Goal: Check status: Check status

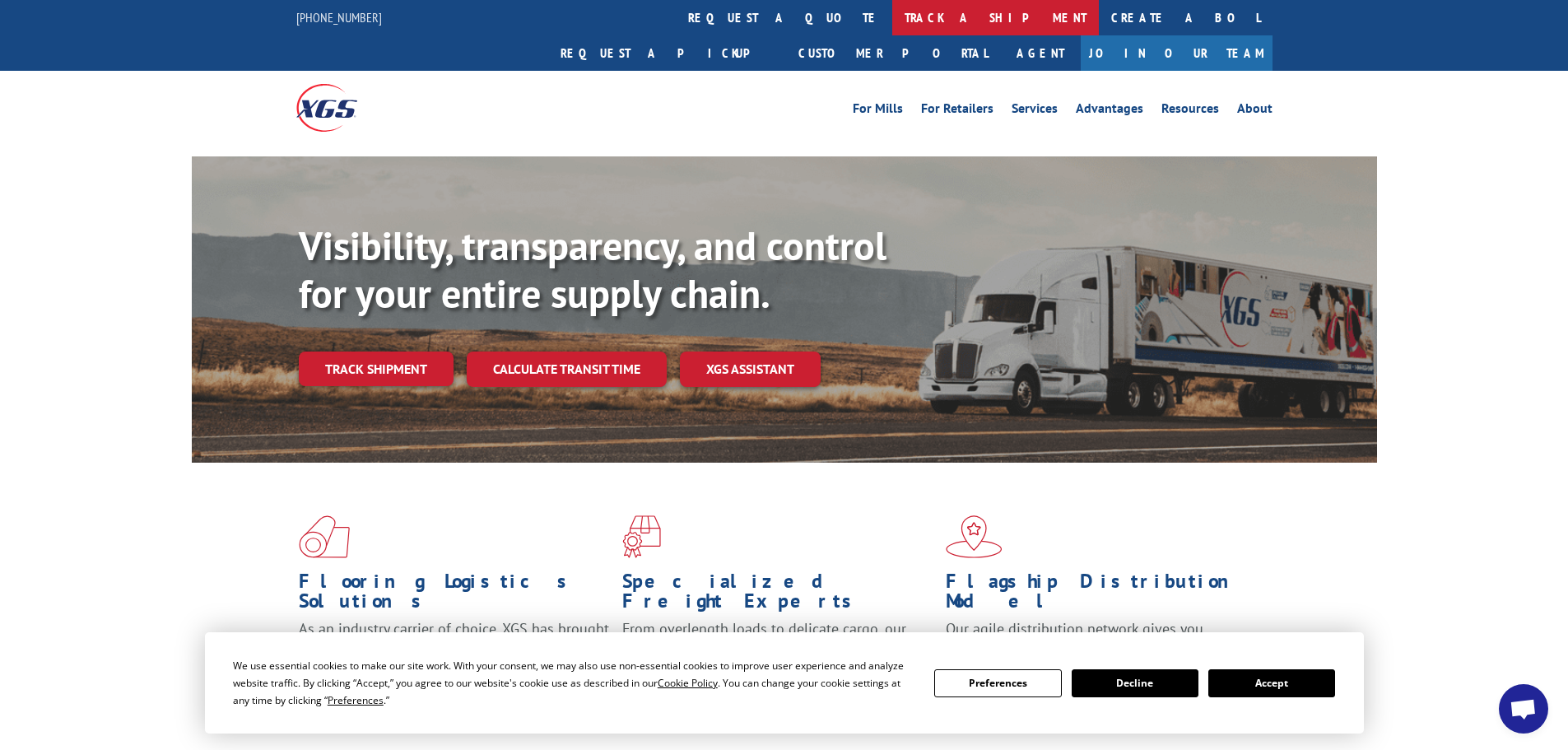
click at [892, 19] on link "track a shipment" at bounding box center [996, 17] width 206 height 36
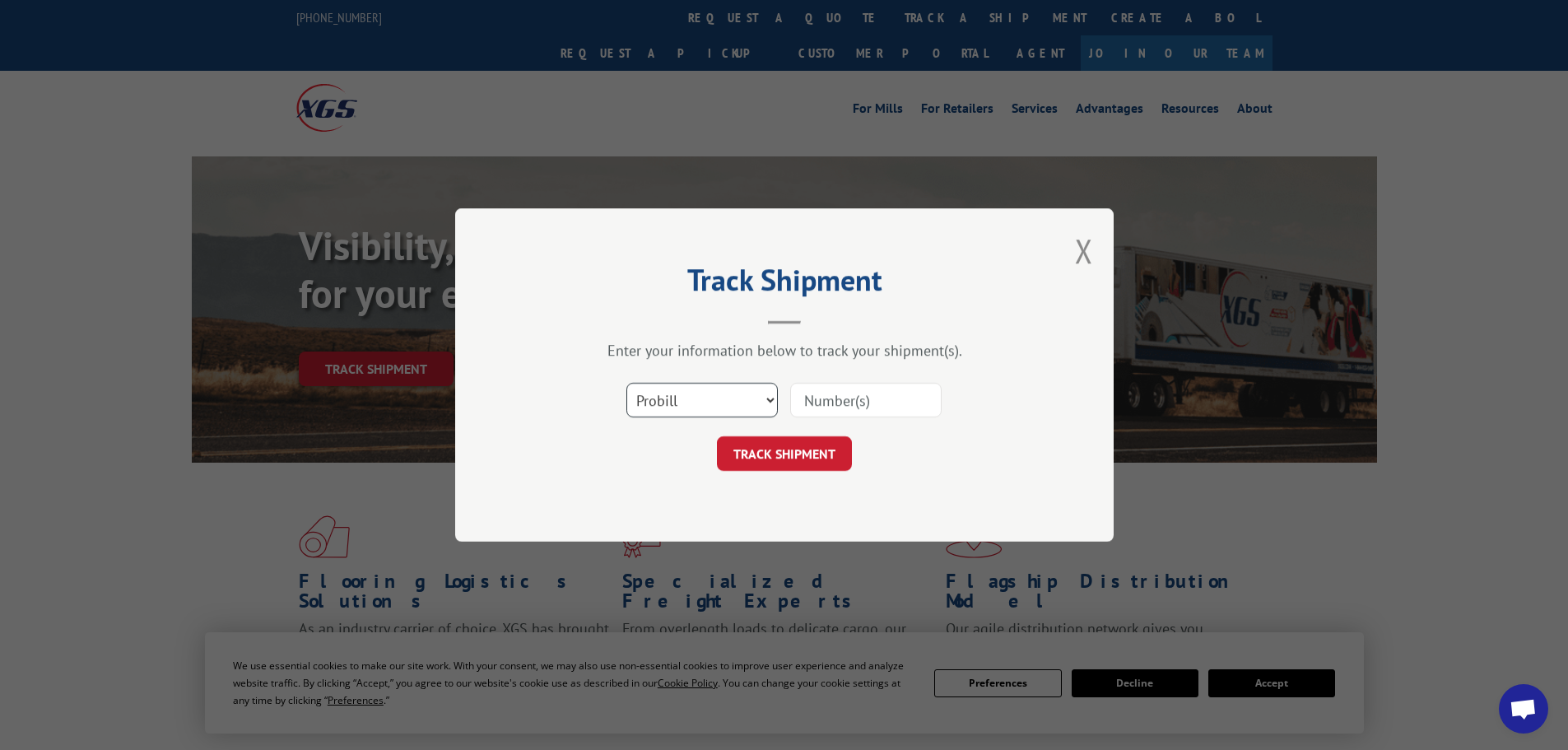
click at [685, 396] on select "Select category... Probill BOL PO" at bounding box center [702, 400] width 151 height 35
select select "po"
click at [626, 383] on select "Select category... Probill BOL PO" at bounding box center [702, 400] width 151 height 35
click at [848, 399] on input at bounding box center [865, 400] width 151 height 35
type input "59992007"
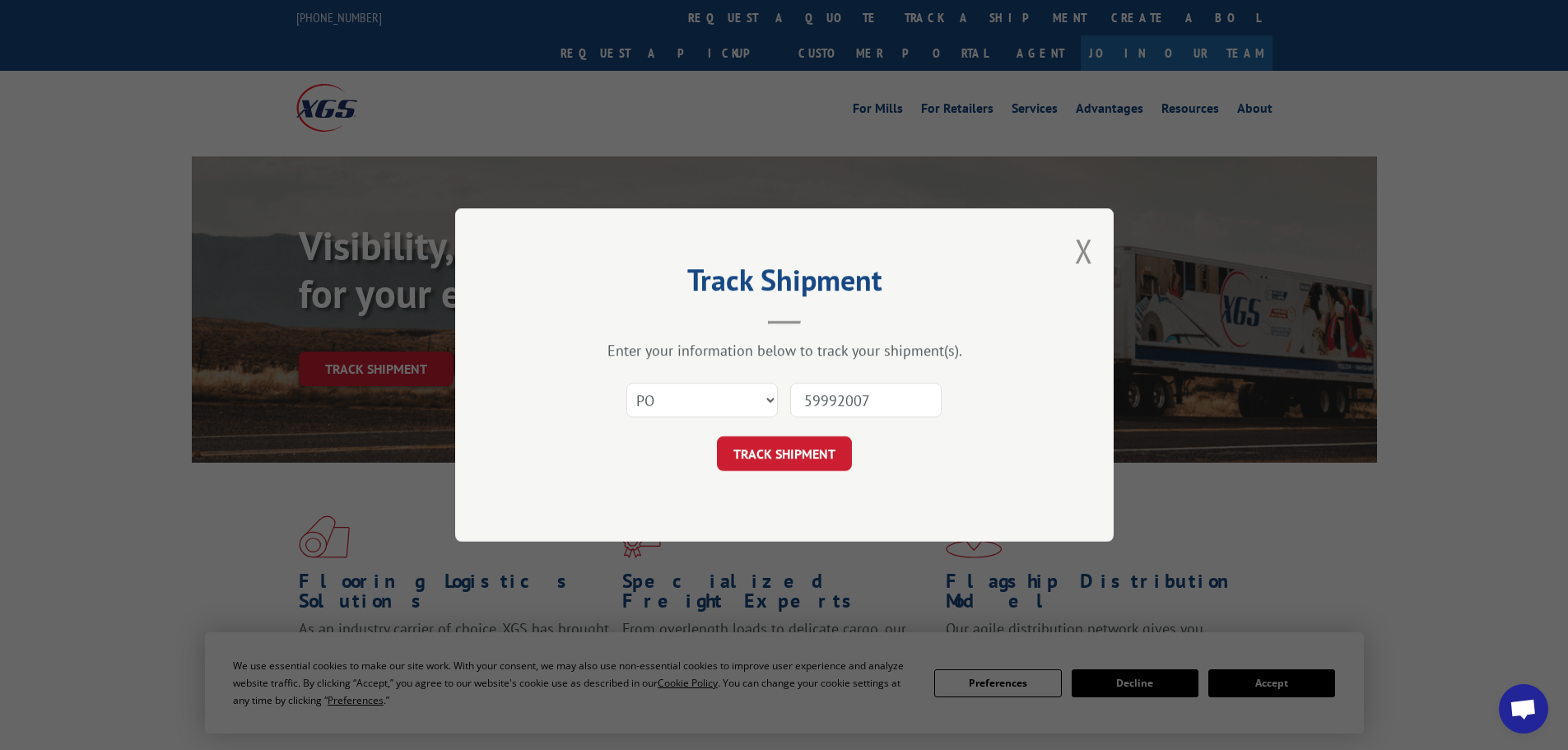
click at [717, 437] on button "TRACK SHIPMENT" at bounding box center [784, 454] width 135 height 35
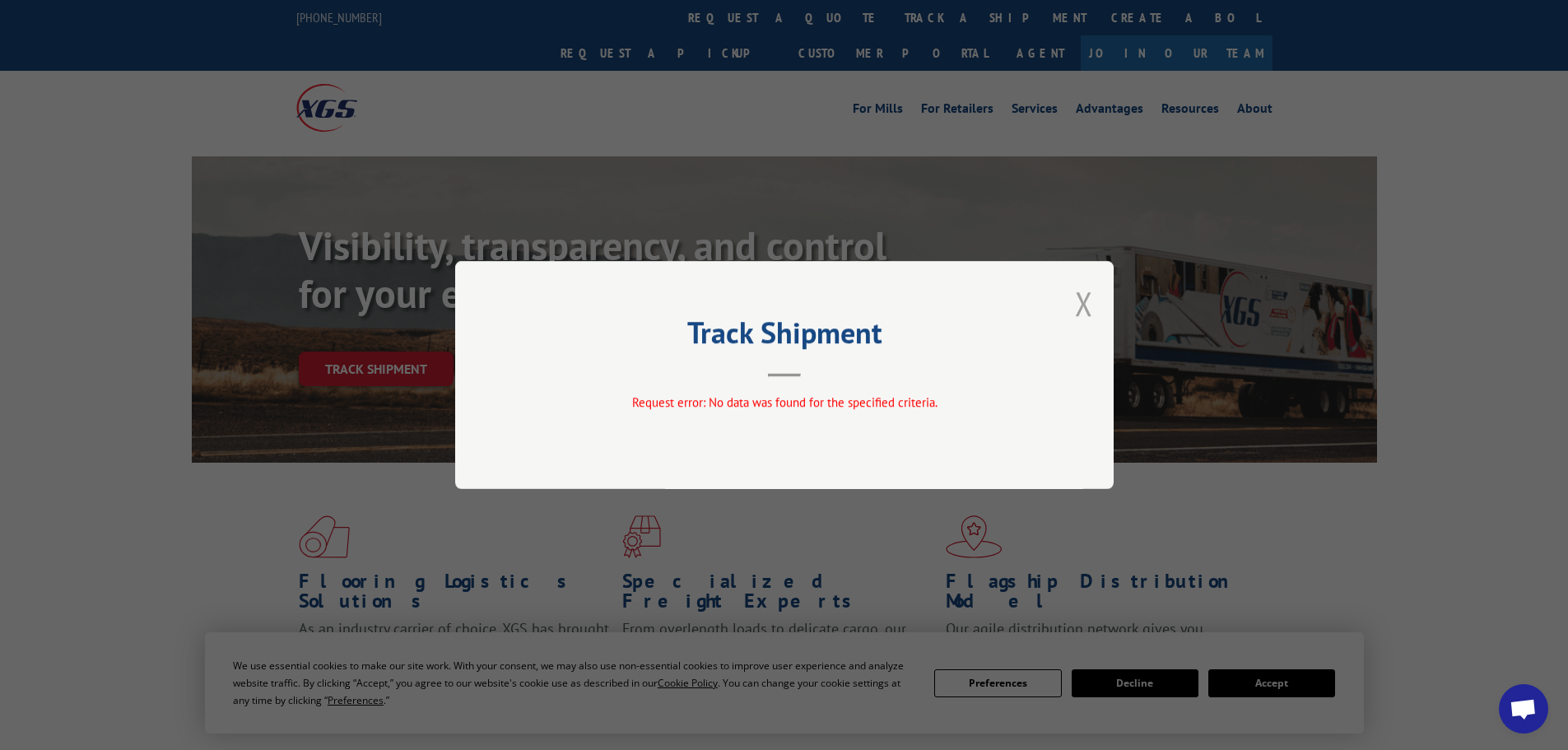
click at [1081, 305] on button "Close modal" at bounding box center [1083, 303] width 18 height 43
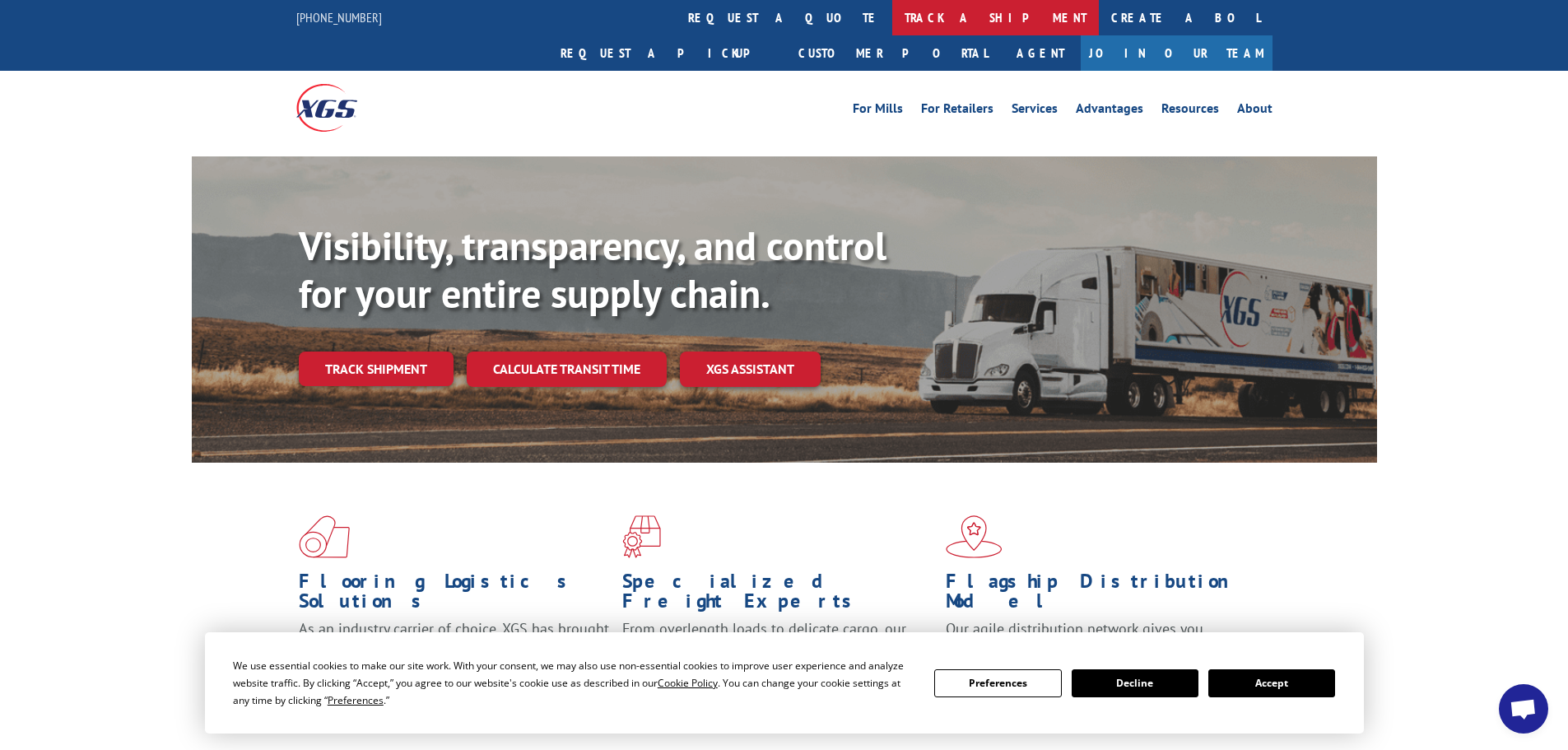
click at [892, 9] on link "track a shipment" at bounding box center [996, 17] width 206 height 36
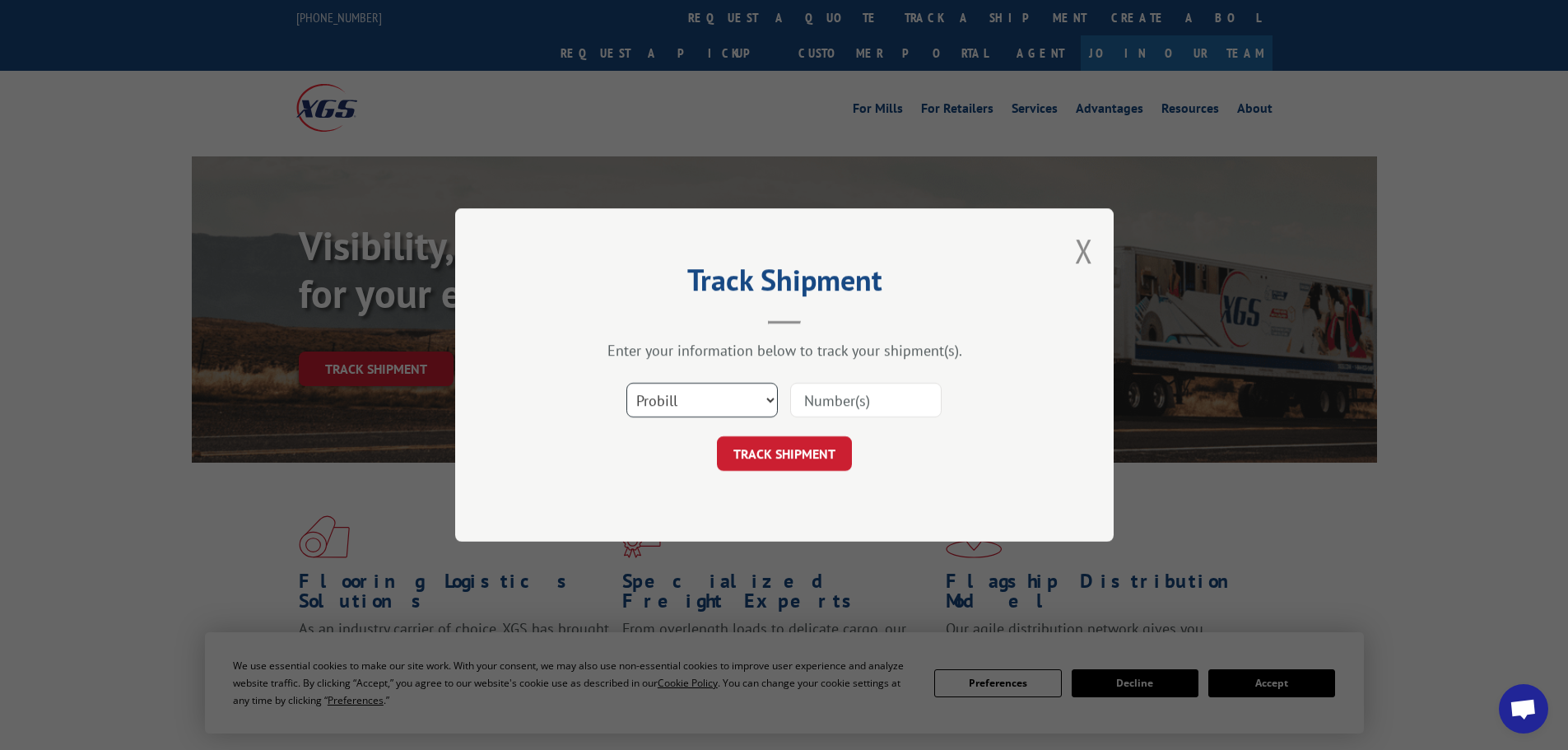
click at [728, 385] on select "Select category... Probill BOL PO" at bounding box center [702, 400] width 151 height 35
select select "po"
click at [626, 383] on select "Select category... Probill BOL PO" at bounding box center [702, 400] width 151 height 35
click at [843, 409] on input at bounding box center [865, 400] width 151 height 35
type input "59991982"
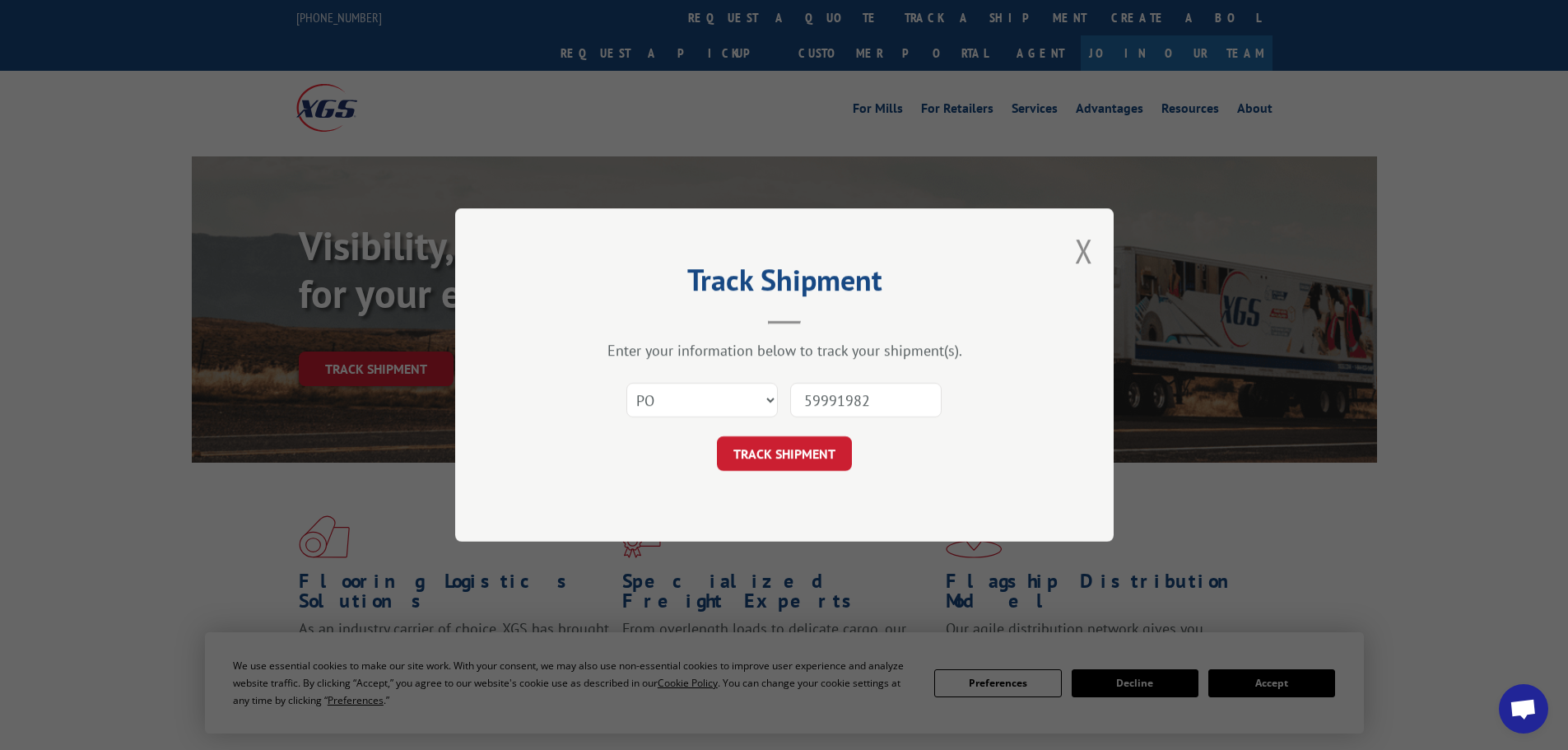
click at [717, 437] on button "TRACK SHIPMENT" at bounding box center [784, 454] width 135 height 35
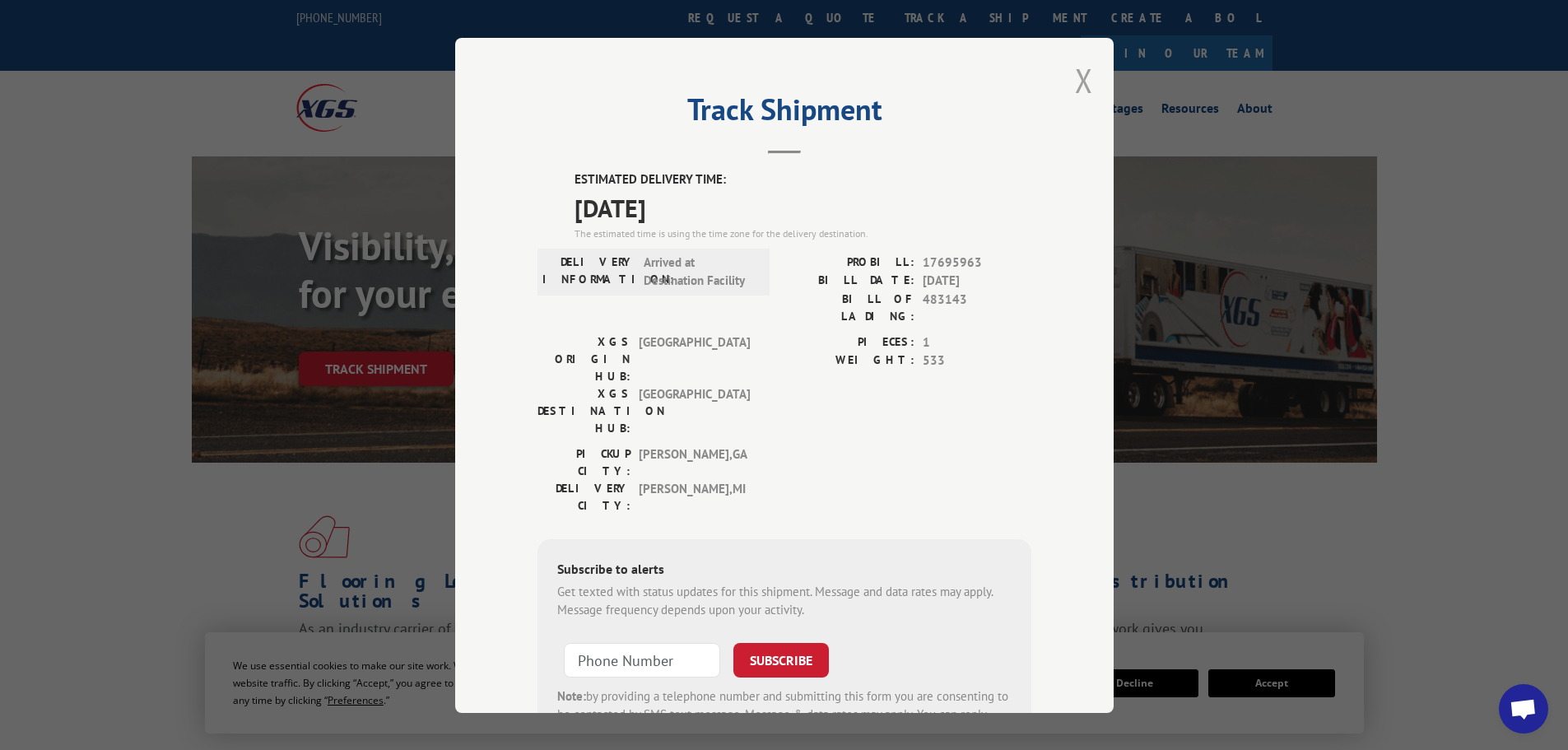
click at [1079, 84] on button "Close modal" at bounding box center [1083, 80] width 18 height 43
